Goal: Task Accomplishment & Management: Complete application form

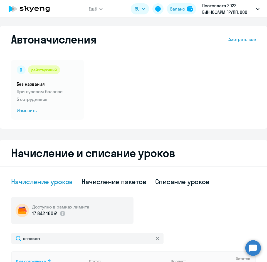
select select "10"
click at [104, 11] on app-header "Ещё Дашборд Сотрудники Отчеты Начислить уроки Документооборот Все продукты RU Б…" at bounding box center [133, 9] width 267 height 18
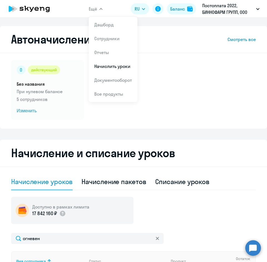
click at [102, 11] on button "Ещё" at bounding box center [96, 8] width 14 height 11
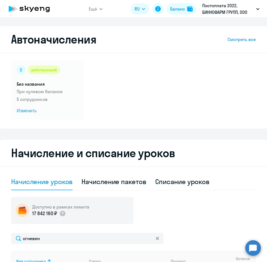
click at [102, 11] on button "Ещё" at bounding box center [96, 8] width 14 height 11
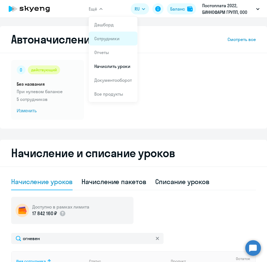
click at [106, 38] on link "Сотрудники" at bounding box center [106, 39] width 25 height 6
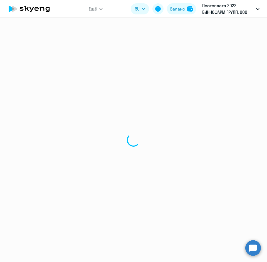
select select "30"
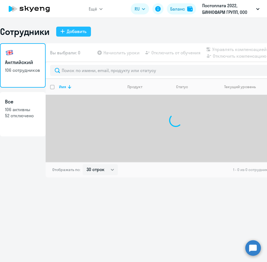
click at [70, 33] on div "Добавить" at bounding box center [77, 31] width 20 height 7
select select "english_adult_not_native_speaker"
select select "3"
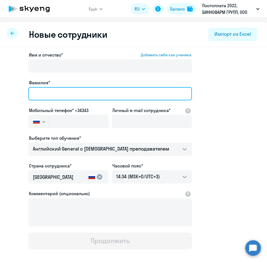
click at [44, 92] on input "Фамилия*" at bounding box center [109, 93] width 163 height 13
paste input "3. [PERSON_NAME]"
drag, startPoint x: 87, startPoint y: 95, endPoint x: 67, endPoint y: 92, distance: 20.5
click at [67, 92] on input "3. [PERSON_NAME]" at bounding box center [109, 93] width 163 height 13
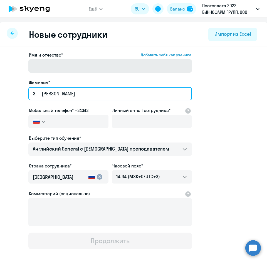
type input "3. [PERSON_NAME]"
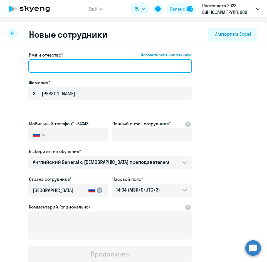
click at [47, 63] on input "Имя и отчество* Добавить себя как ученика" at bounding box center [109, 65] width 163 height 13
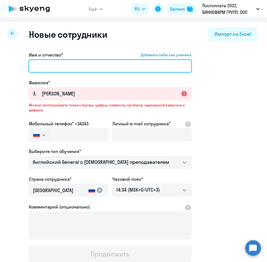
paste input "[PERSON_NAME]"
click at [35, 66] on input "[PERSON_NAME]" at bounding box center [109, 65] width 163 height 13
type input "[PERSON_NAME]"
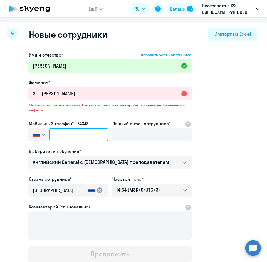
click at [58, 131] on input "text" at bounding box center [78, 134] width 59 height 13
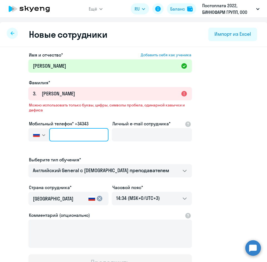
paste input "[PHONE_NUMBER]"
click at [66, 136] on input "[PHONE_NUMBER]" at bounding box center [78, 134] width 59 height 13
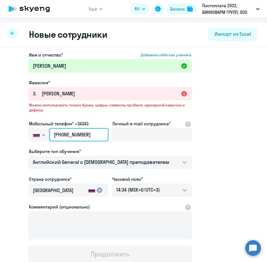
type input "[PHONE_NUMBER]"
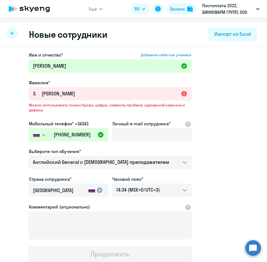
click at [114, 122] on label "Личный e-mail сотрудника*" at bounding box center [141, 123] width 58 height 7
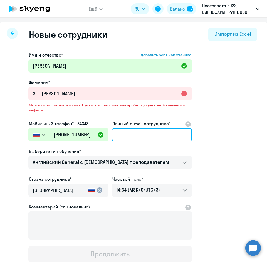
click at [114, 128] on input "Личный e-mail сотрудника*" at bounding box center [152, 134] width 80 height 13
paste input "[EMAIL_ADDRESS][DOMAIN_NAME]"
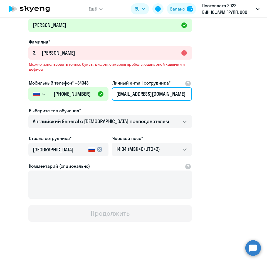
scroll to position [42, 0]
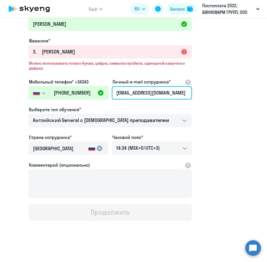
type input "[EMAIL_ADDRESS][DOMAIN_NAME]"
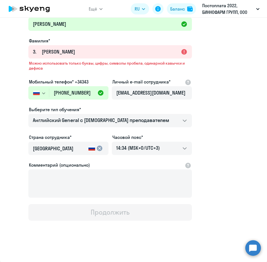
click at [231, 196] on app-new-student-form "Имя и отчество* Добавить себя как ученика [PERSON_NAME]* 3. [PERSON_NAME] Можно…" at bounding box center [133, 115] width 249 height 211
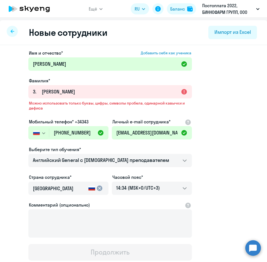
scroll to position [0, 0]
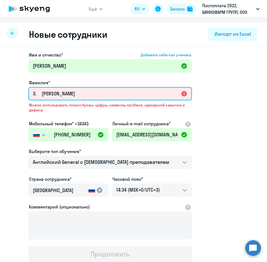
click at [45, 96] on input "3. [PERSON_NAME]" at bounding box center [109, 93] width 163 height 13
click at [44, 94] on input "3. [PERSON_NAME]" at bounding box center [109, 93] width 163 height 13
click at [42, 94] on input "3. [PERSON_NAME]" at bounding box center [109, 93] width 163 height 13
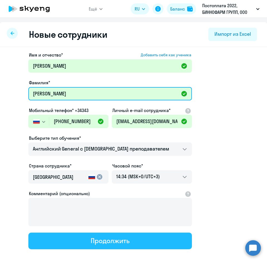
type input "[PERSON_NAME]"
click at [135, 236] on button "Продолжить" at bounding box center [109, 241] width 163 height 17
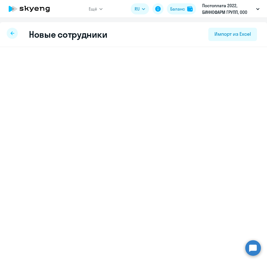
select select "english_adult_not_native_speaker"
select select "3"
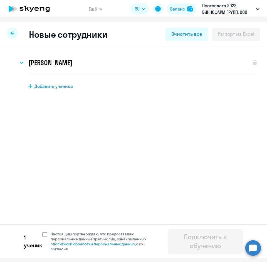
click at [43, 235] on span at bounding box center [44, 234] width 5 height 5
click at [42, 232] on input "Настоящим подтверждаю, что предоставляю персональные данные третьих лиц, ознако…" at bounding box center [42, 232] width 0 height 0
checkbox input "true"
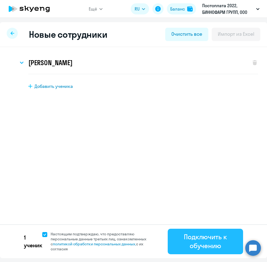
click at [198, 246] on div "Подключить к обучению" at bounding box center [205, 242] width 60 height 18
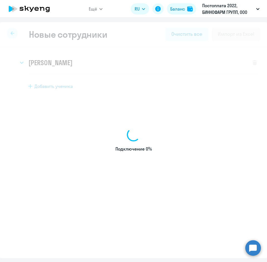
select select "english_adult_not_native_speaker"
select select "3"
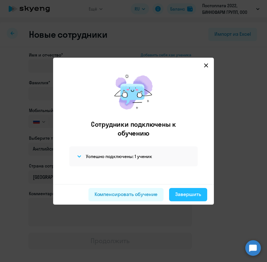
click at [189, 197] on div "Завершить" at bounding box center [188, 194] width 26 height 7
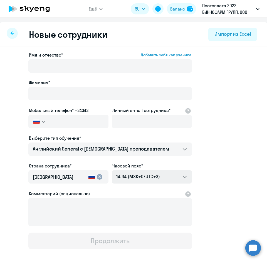
select select "30"
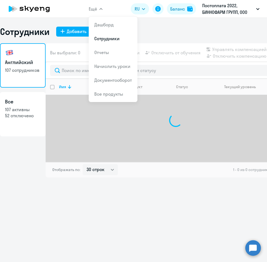
click at [96, 7] on span "Ещё" at bounding box center [93, 9] width 8 height 7
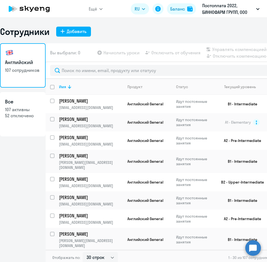
click at [99, 9] on button "Ещё" at bounding box center [96, 8] width 14 height 11
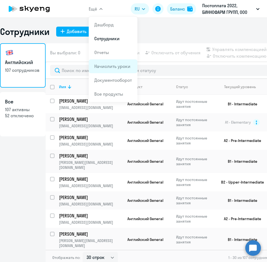
click at [106, 64] on link "Начислить уроки" at bounding box center [112, 67] width 36 height 6
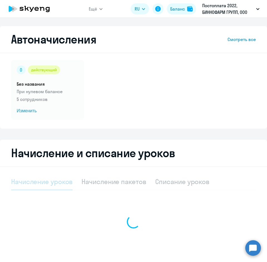
select select "10"
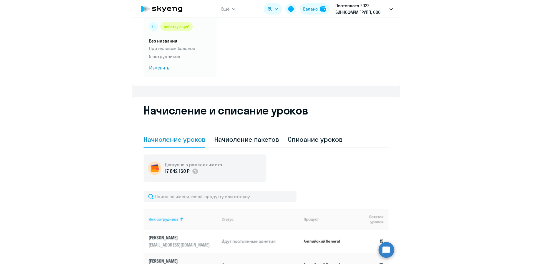
scroll to position [111, 0]
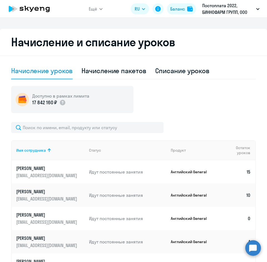
click at [43, 122] on div "Доступно в рамках лимита 17 842 160 ₽ Имя сотрудника Статус Продукт Остаток уро…" at bounding box center [133, 247] width 244 height 323
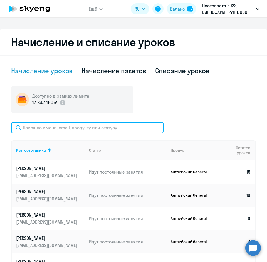
click at [42, 123] on input "text" at bounding box center [87, 127] width 152 height 11
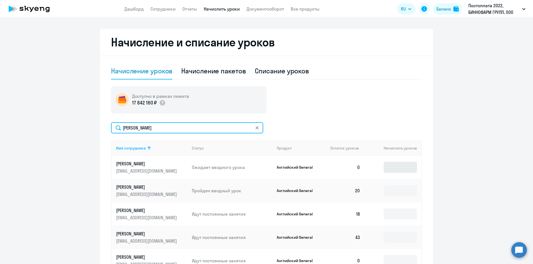
type input "[PERSON_NAME]"
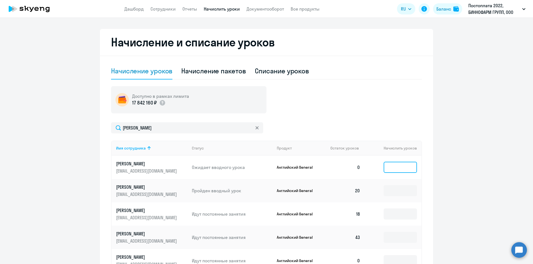
click at [266, 164] on input at bounding box center [400, 167] width 33 height 11
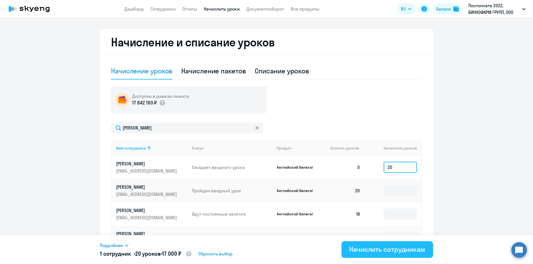
type input "20"
click at [266, 248] on div "Начислить сотрудникам" at bounding box center [387, 249] width 76 height 9
